Goal: Information Seeking & Learning: Learn about a topic

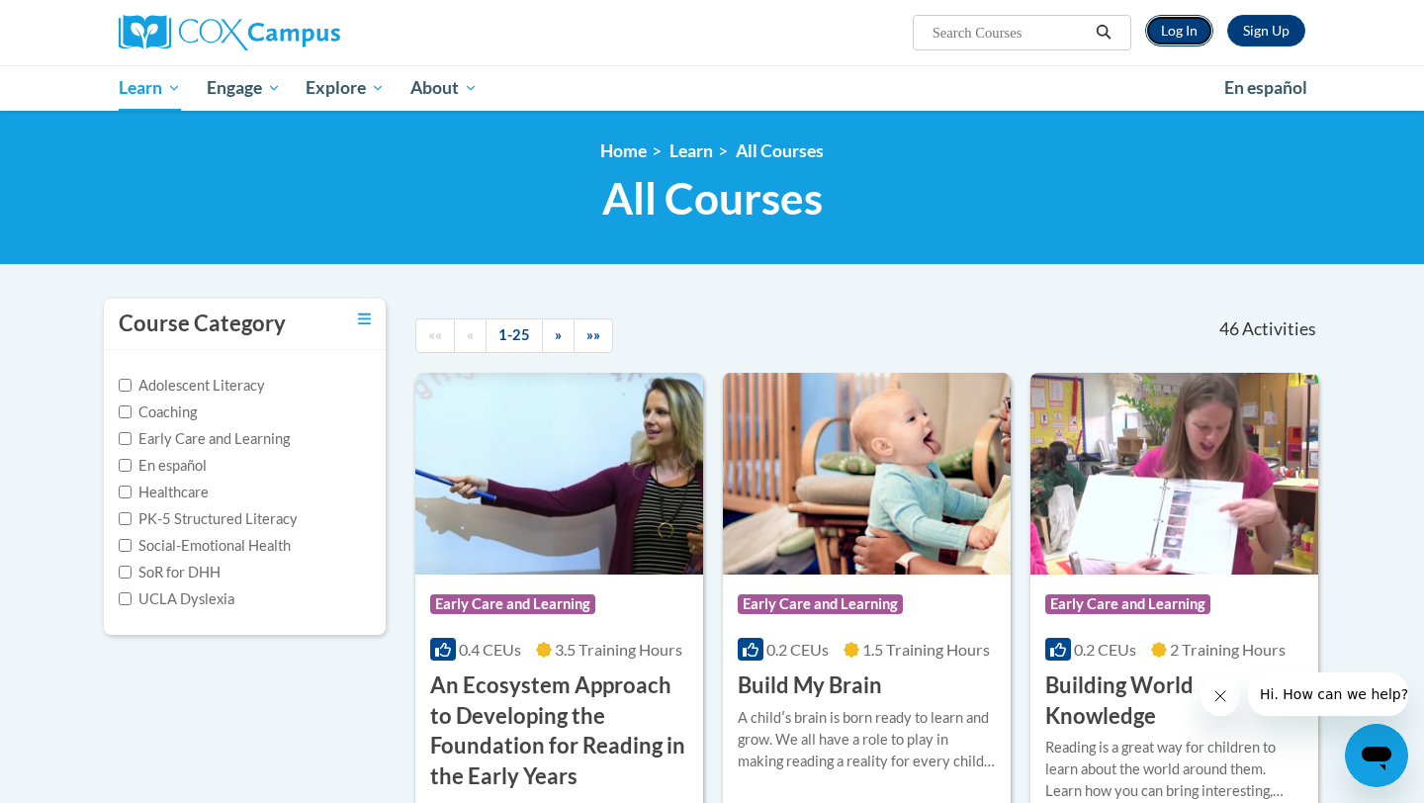
click at [1173, 32] on link "Log In" at bounding box center [1179, 31] width 68 height 32
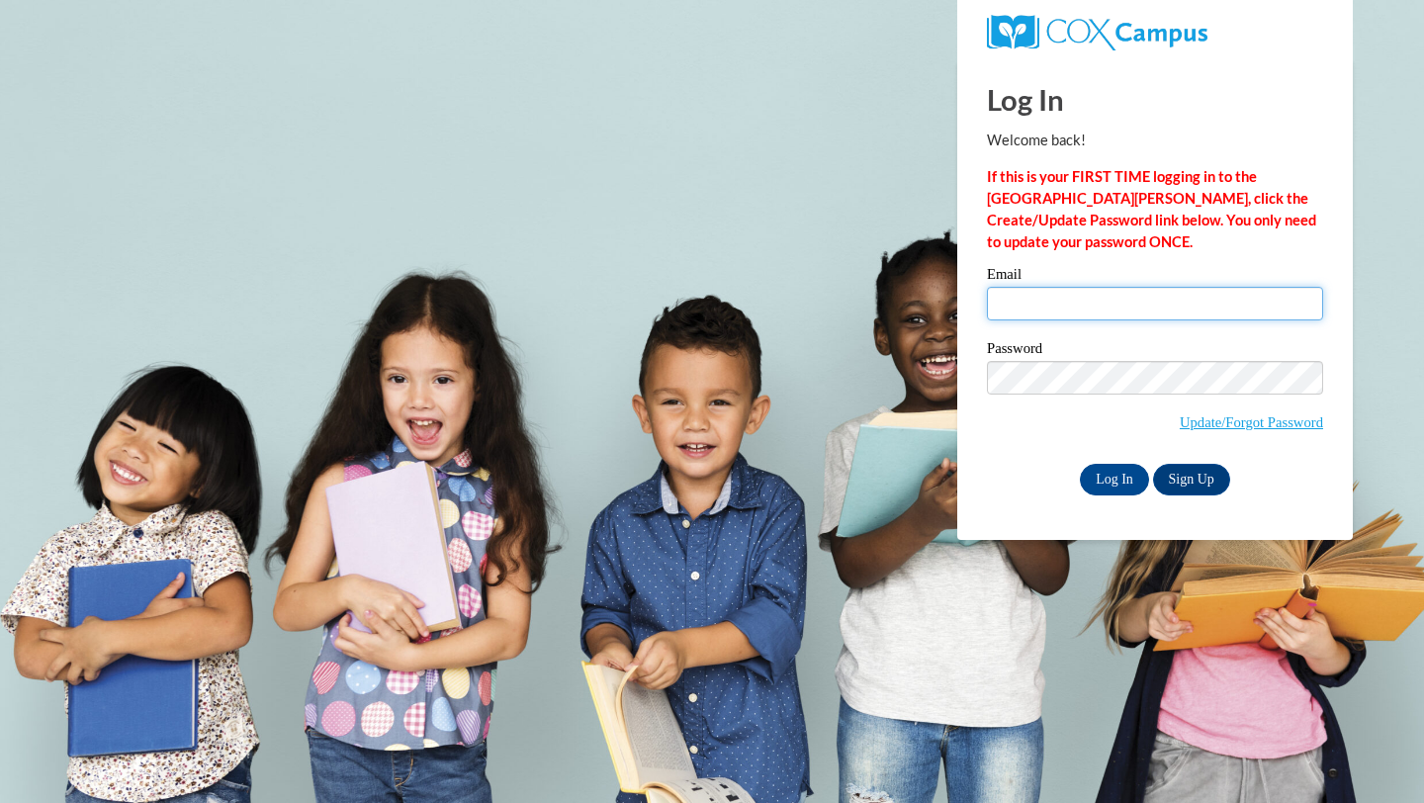
click at [1056, 306] on input "Email" at bounding box center [1155, 304] width 336 height 34
type input "kashmore1990@gmail.com"
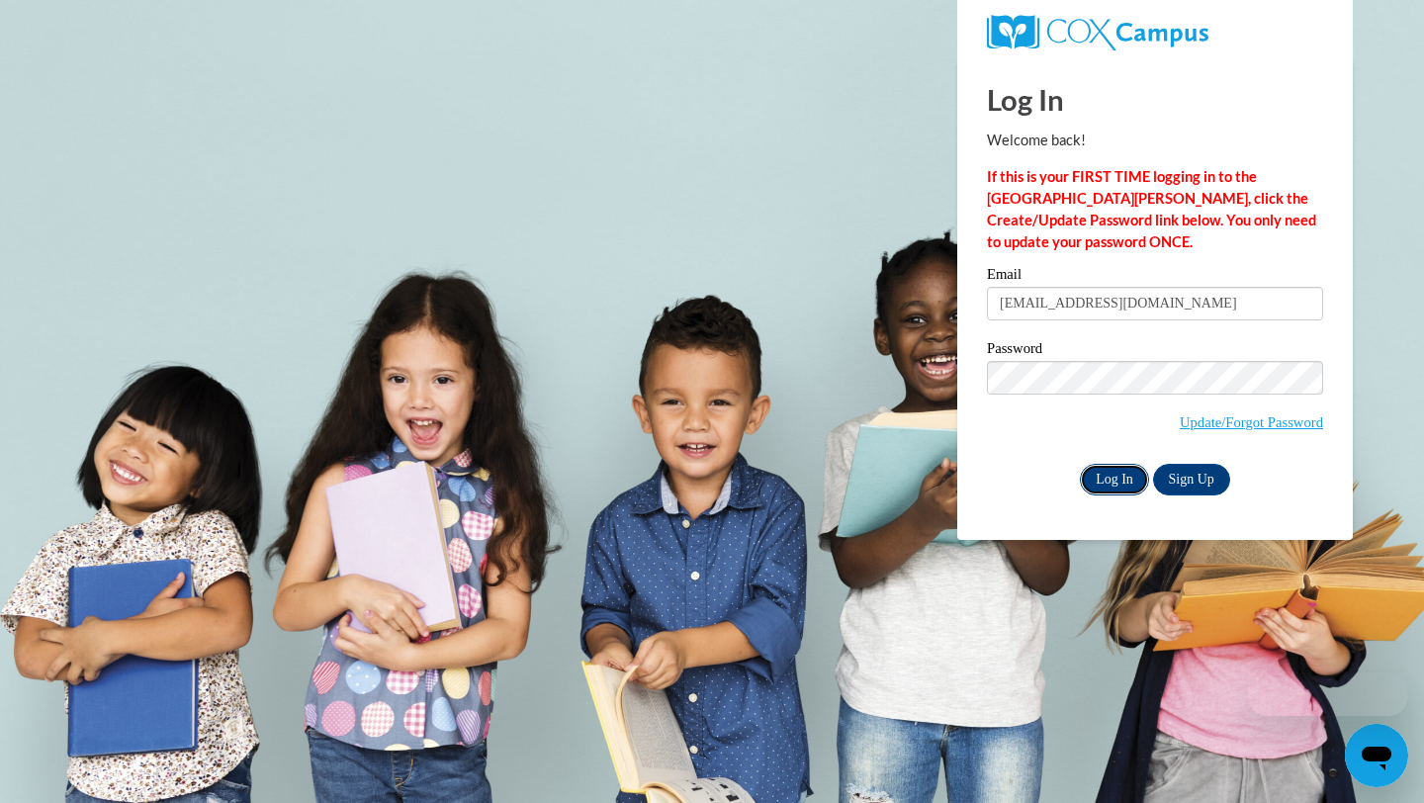
click at [1110, 483] on input "Log In" at bounding box center [1114, 480] width 69 height 32
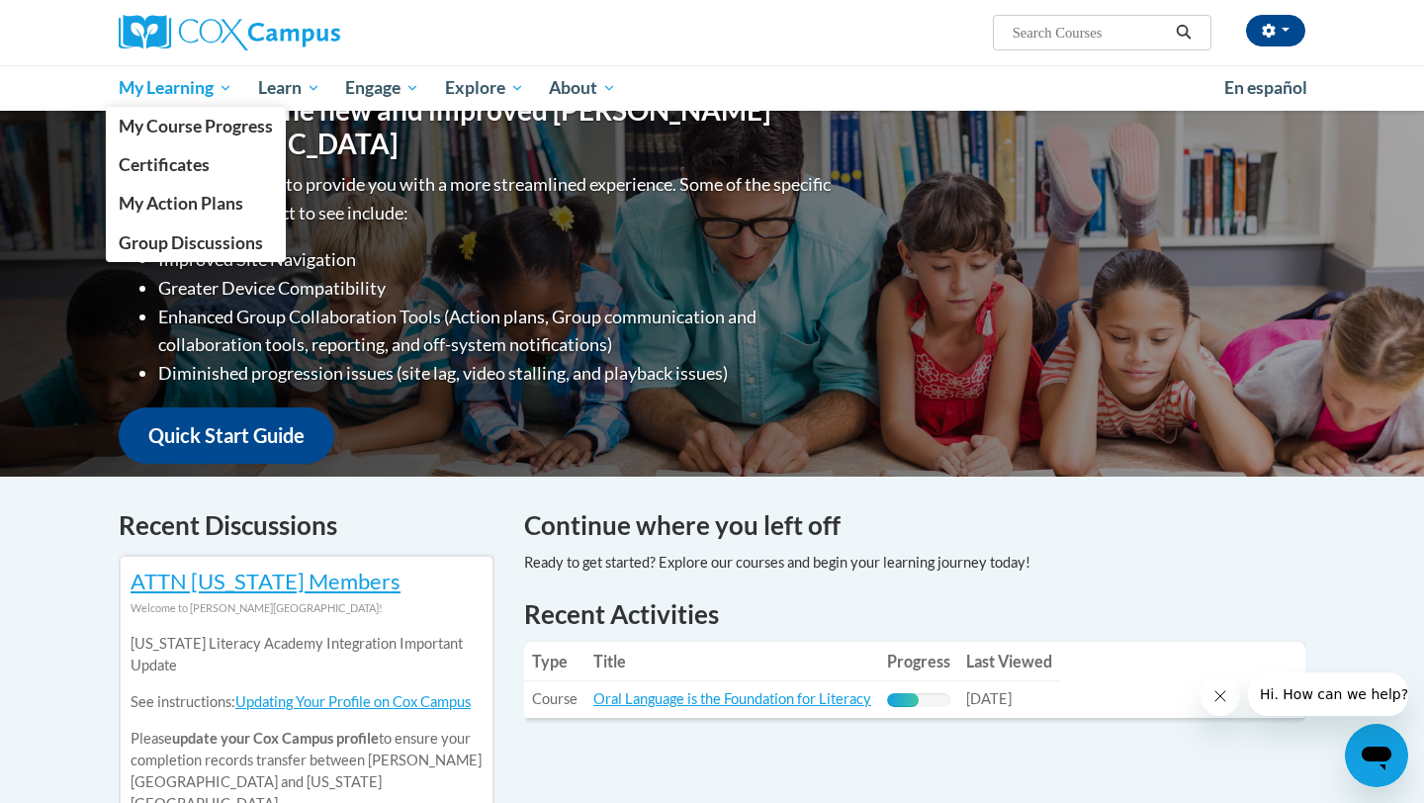
scroll to position [223, 0]
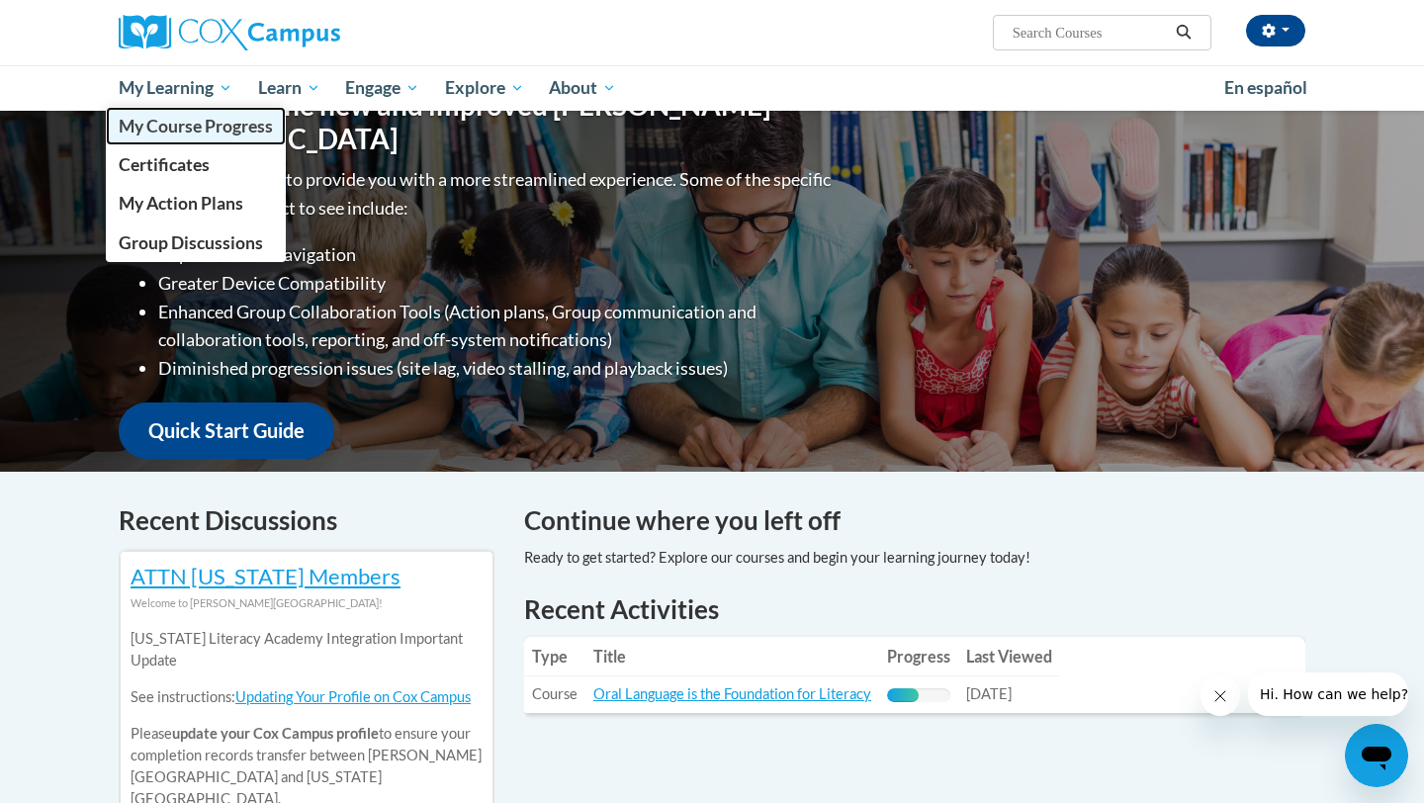
click at [191, 129] on span "My Course Progress" at bounding box center [196, 126] width 154 height 21
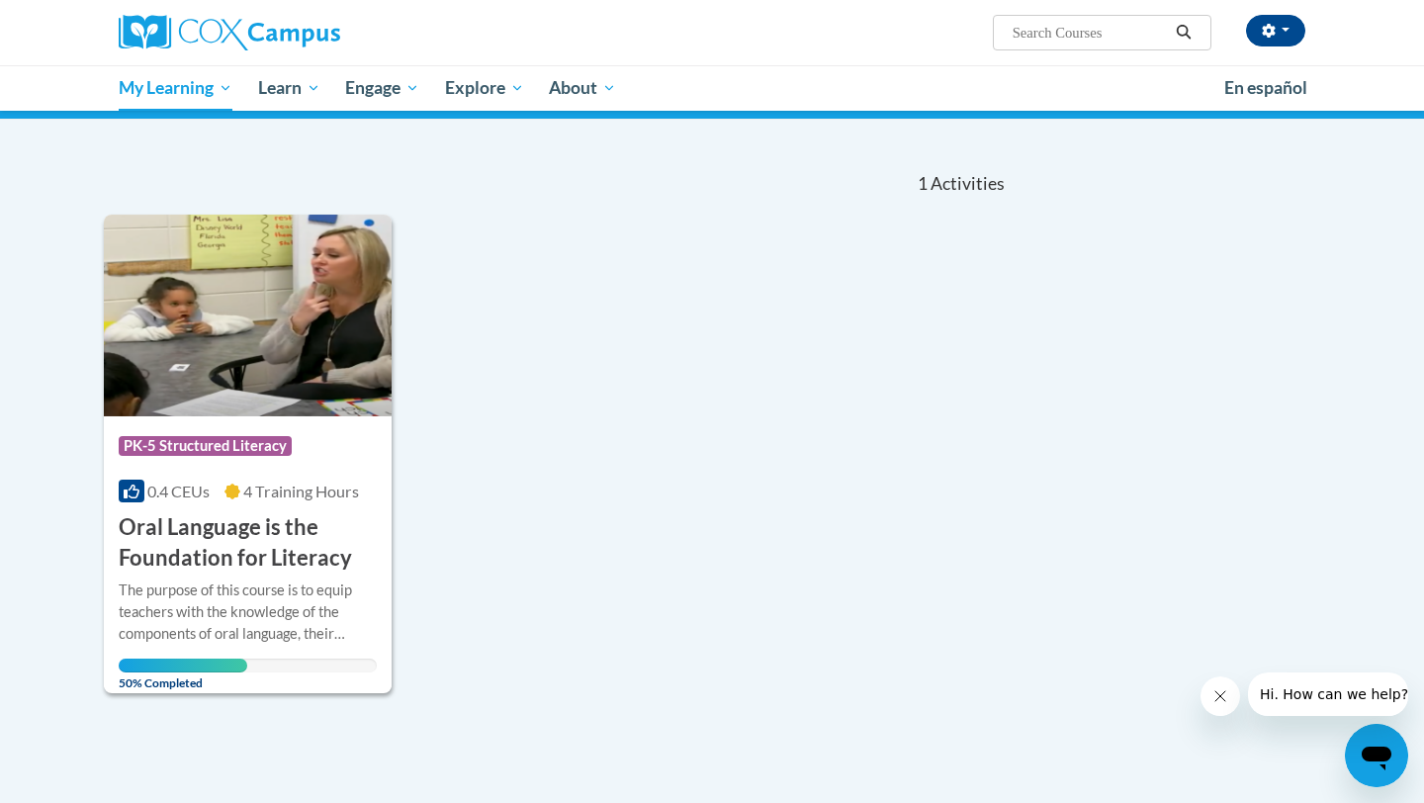
scroll to position [149, 0]
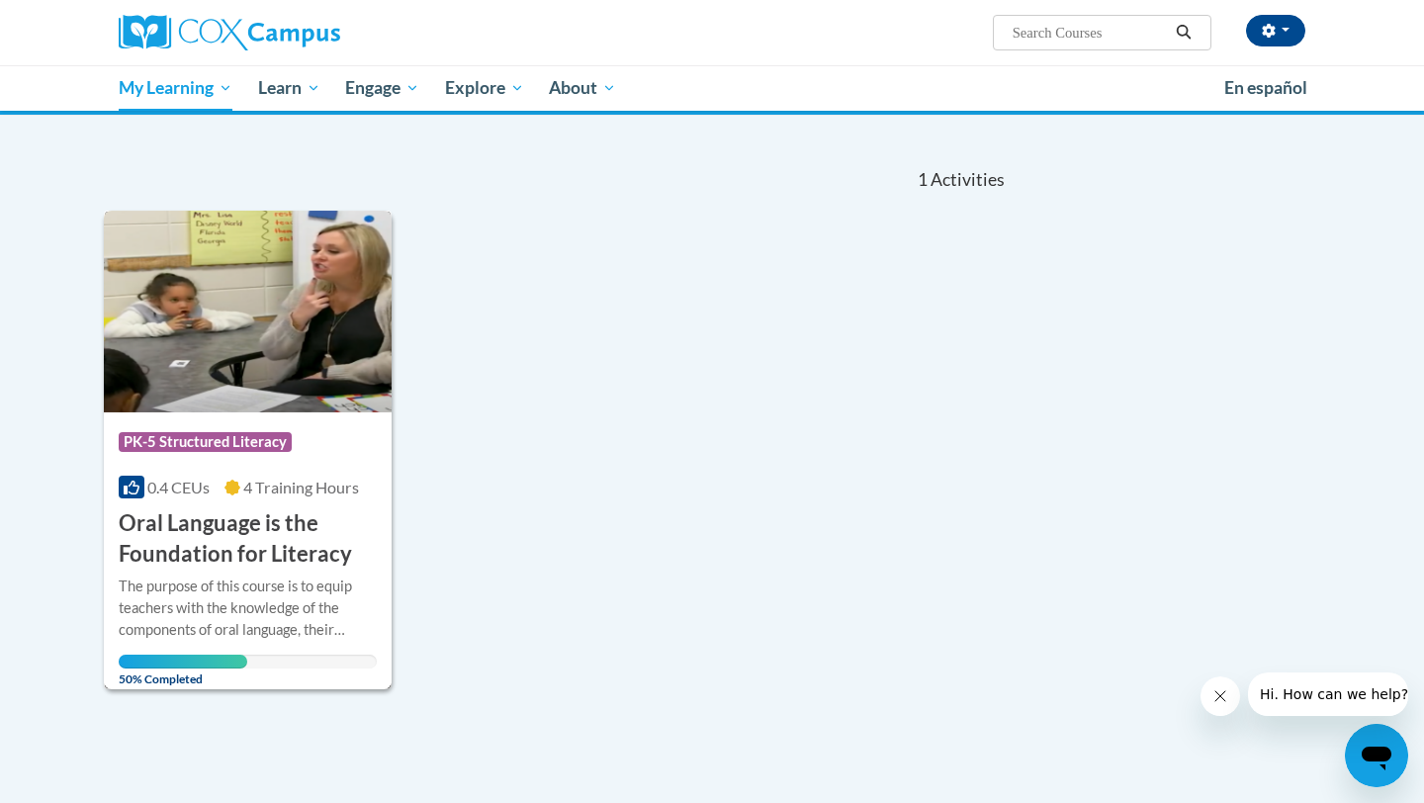
click at [317, 548] on h3 "Oral Language is the Foundation for Literacy" at bounding box center [248, 538] width 258 height 61
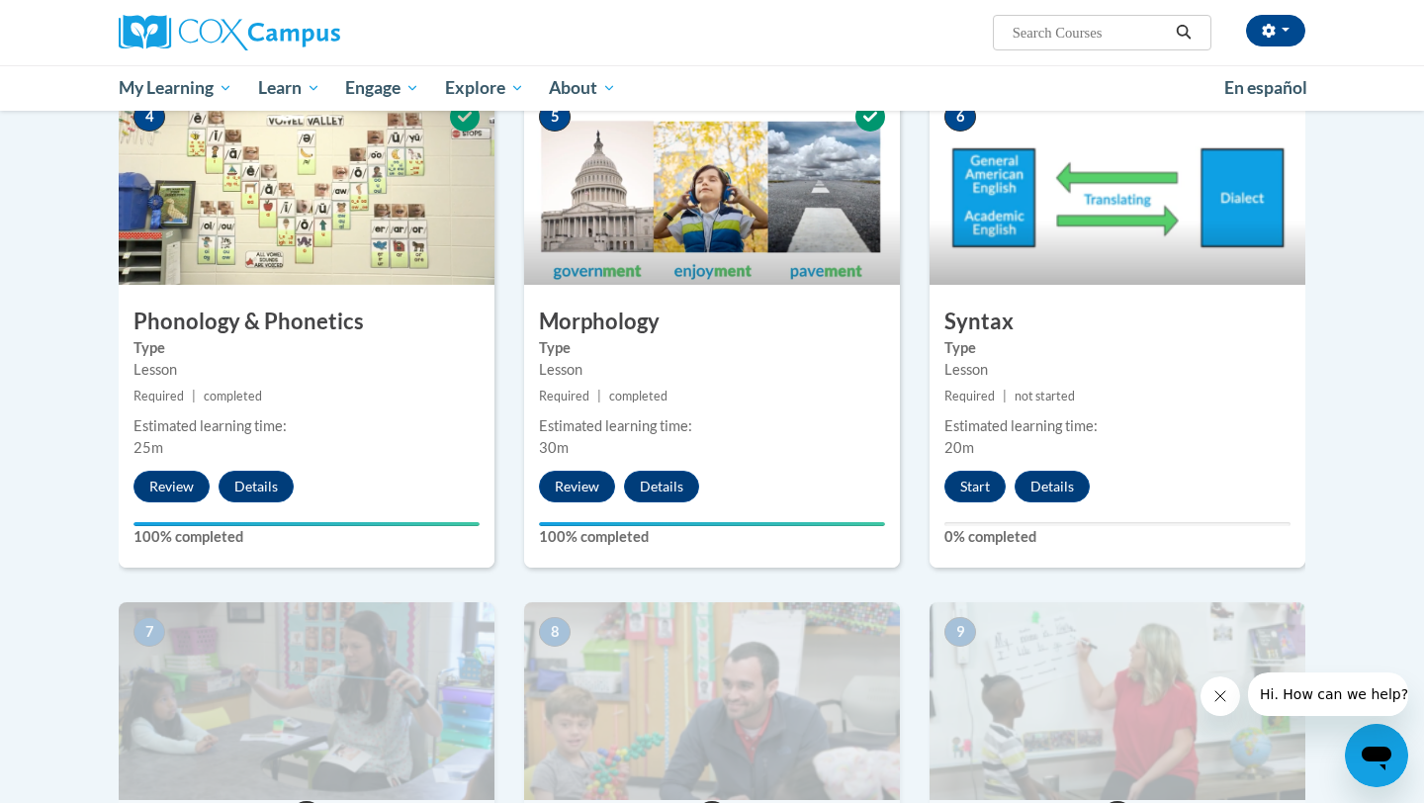
scroll to position [1043, 0]
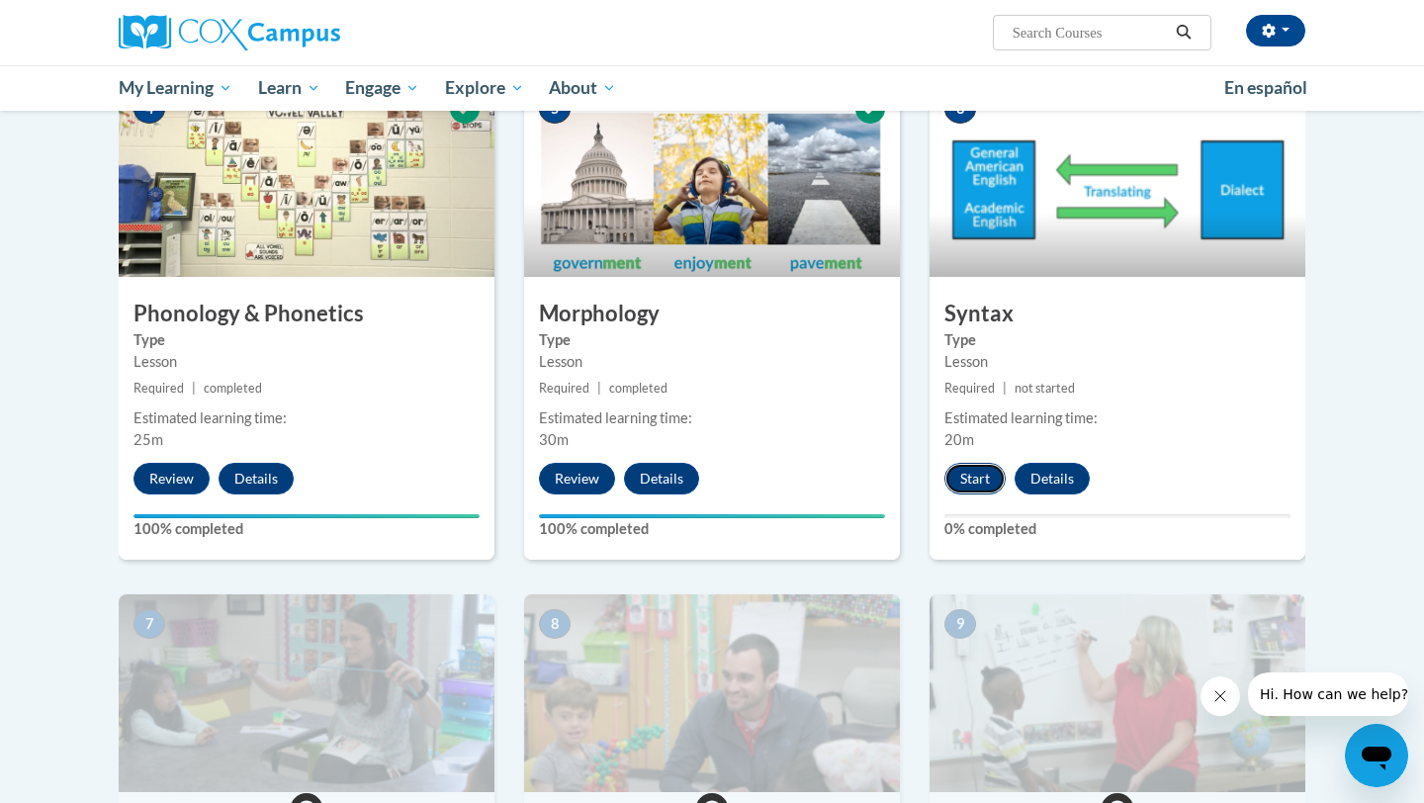
click at [973, 485] on button "Start" at bounding box center [974, 479] width 61 height 32
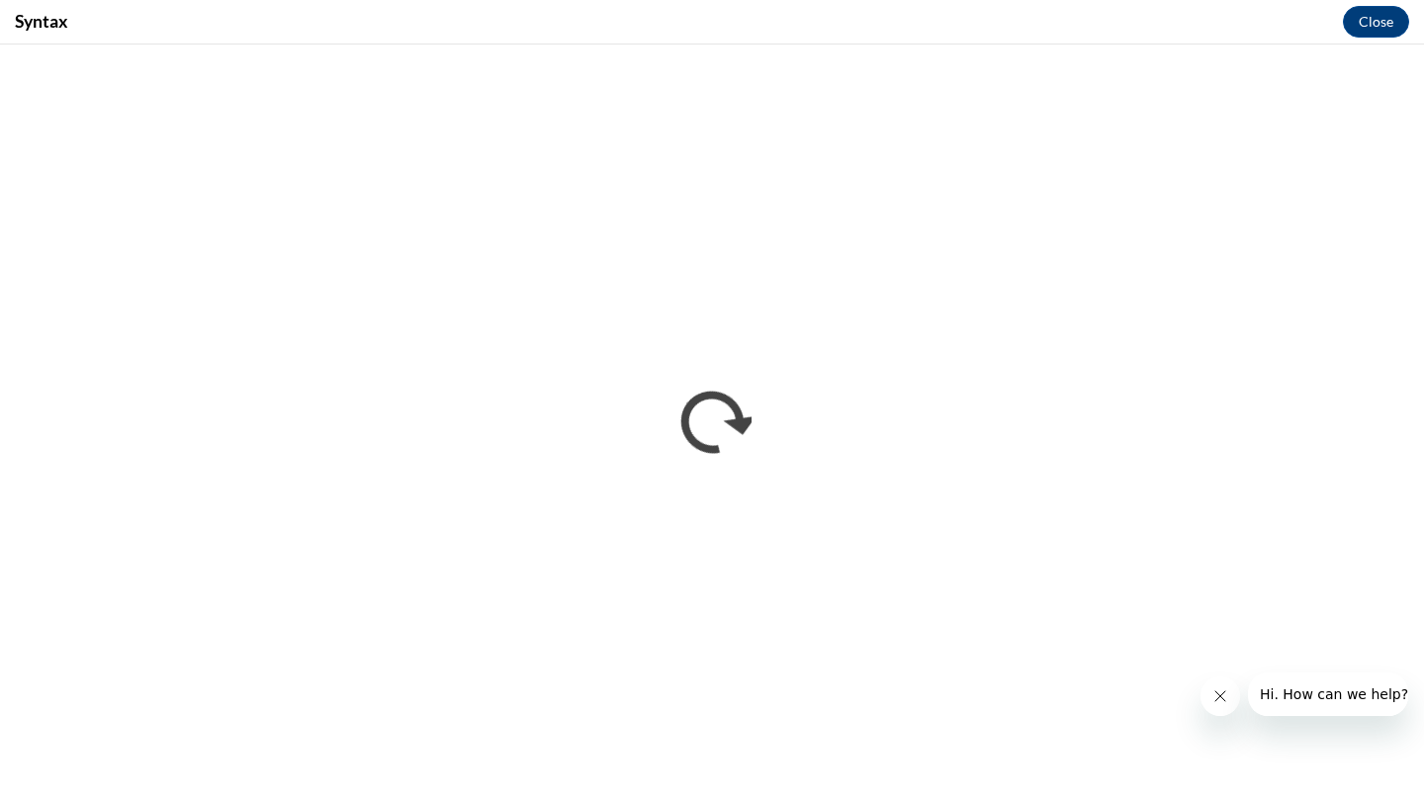
scroll to position [0, 0]
